Goal: Task Accomplishment & Management: Manage account settings

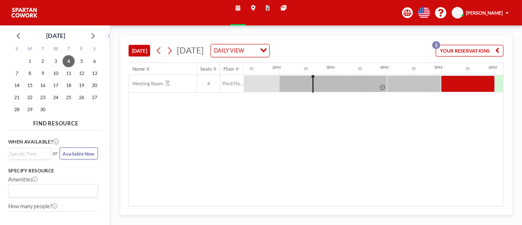
scroll to position [0, 725]
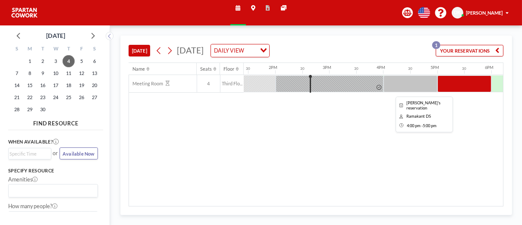
click at [424, 79] on div at bounding box center [410, 83] width 54 height 17
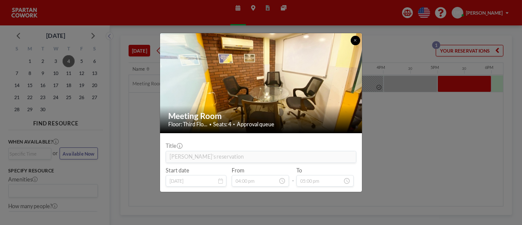
click at [358, 42] on button at bounding box center [355, 40] width 9 height 9
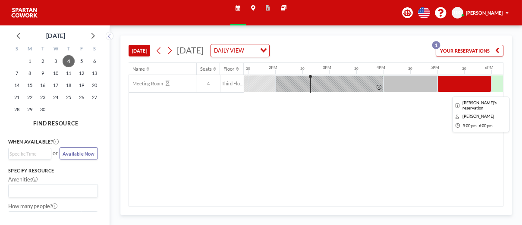
click at [465, 82] on div at bounding box center [464, 83] width 54 height 17
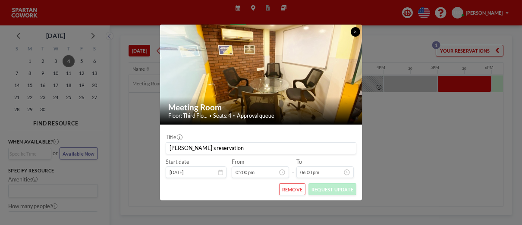
click at [352, 34] on button at bounding box center [355, 31] width 9 height 9
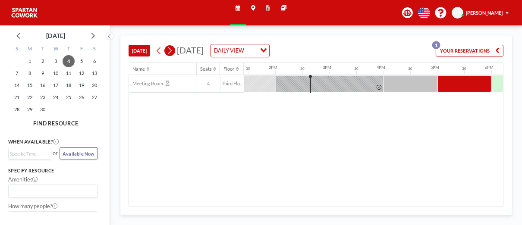
click at [169, 50] on icon at bounding box center [170, 51] width 6 height 10
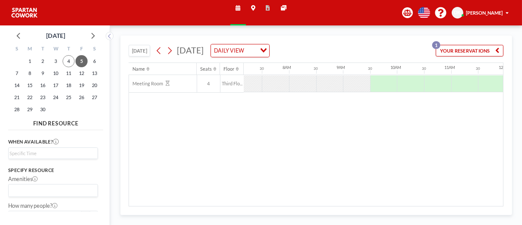
scroll to position [0, 414]
click at [155, 48] on button at bounding box center [159, 50] width 11 height 11
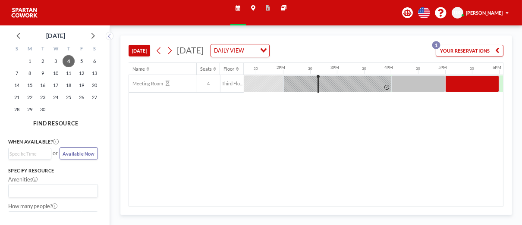
scroll to position [0, 725]
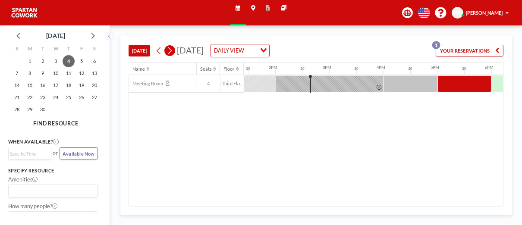
click at [172, 52] on icon at bounding box center [170, 51] width 6 height 10
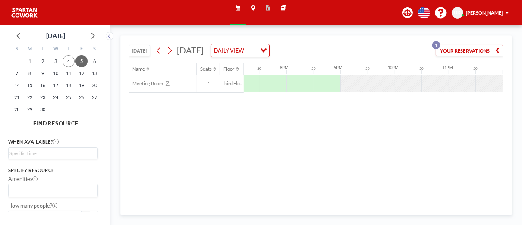
scroll to position [0, 0]
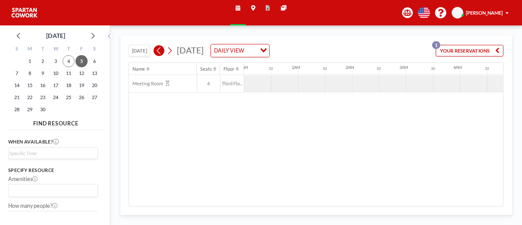
click at [158, 51] on icon at bounding box center [159, 51] width 6 height 10
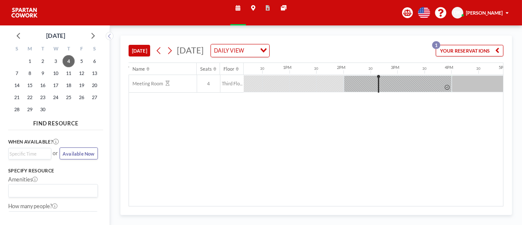
scroll to position [0, 725]
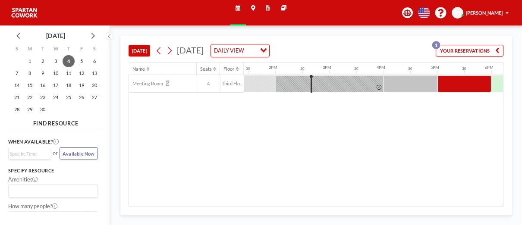
click at [462, 48] on button "YOUR RESERVATIONS 1" at bounding box center [470, 51] width 68 height 12
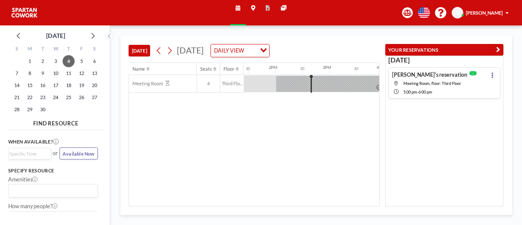
click at [326, 115] on div "Name Seats Floor 12AM 30 1AM 30 2AM 30 3AM 30 4AM 30 5AM 30 6AM 30 7AM 30 8AM 3…" at bounding box center [254, 134] width 250 height 143
